Goal: Transaction & Acquisition: Purchase product/service

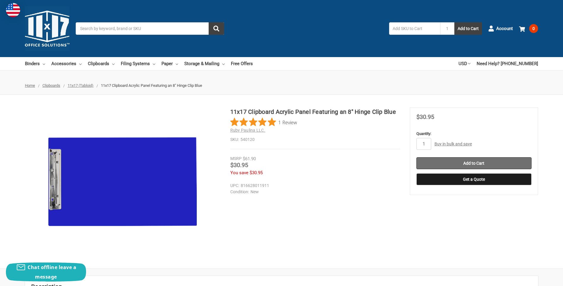
click at [462, 159] on input "Add to Cart" at bounding box center [473, 163] width 115 height 12
